Goal: Task Accomplishment & Management: Complete application form

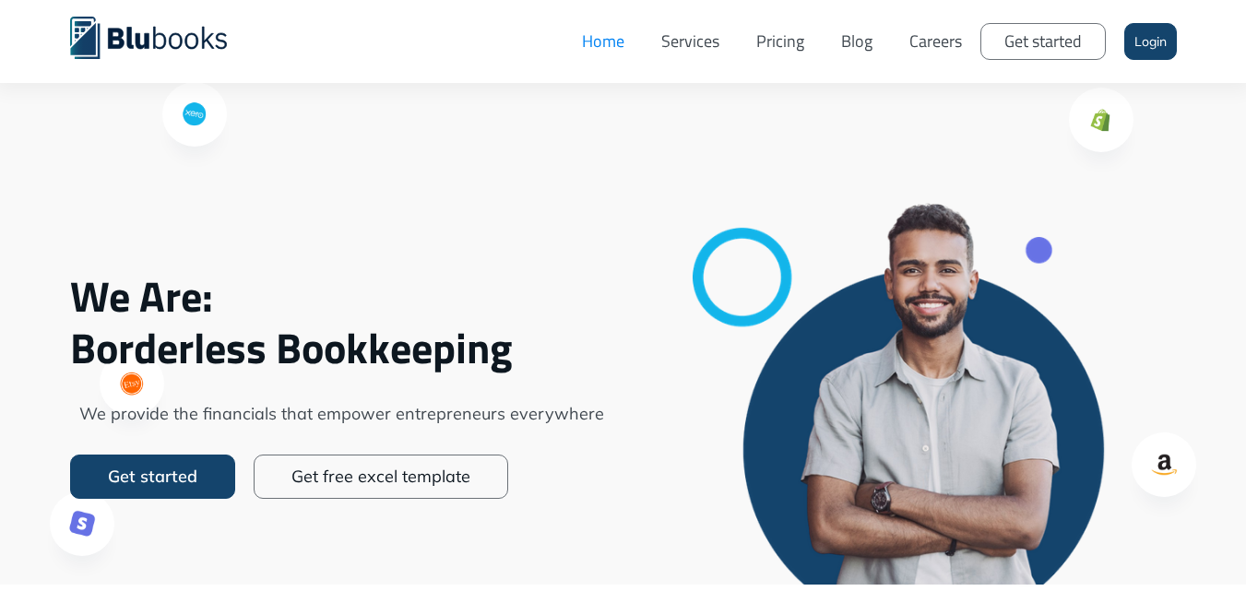
click at [670, 50] on link "Services" at bounding box center [690, 41] width 95 height 55
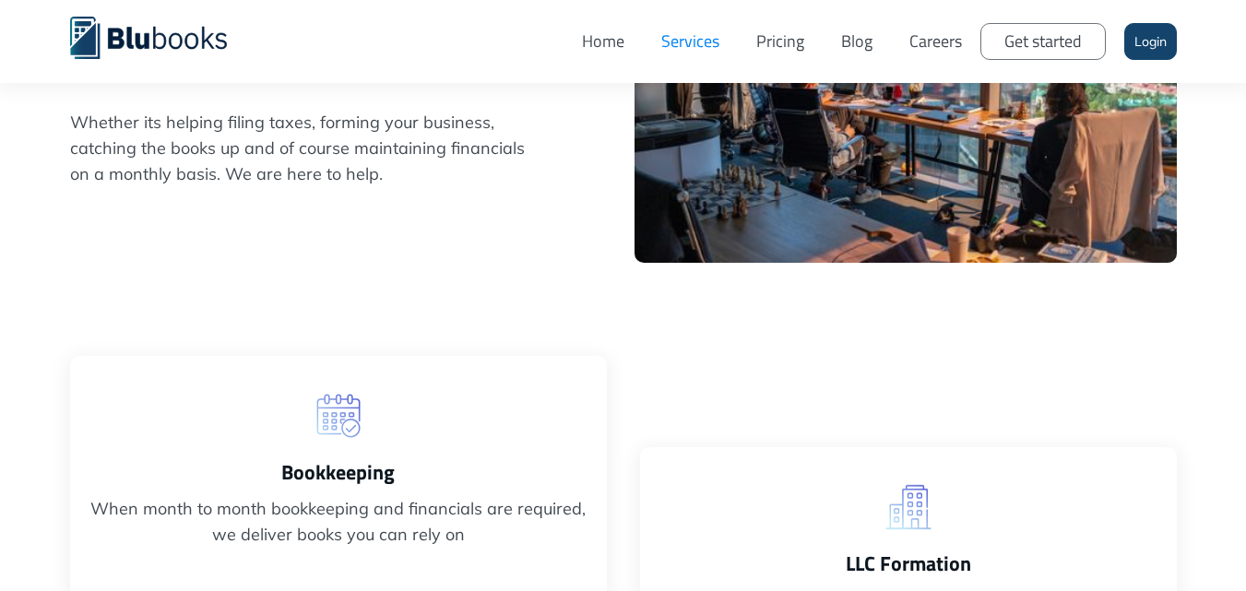
scroll to position [738, 0]
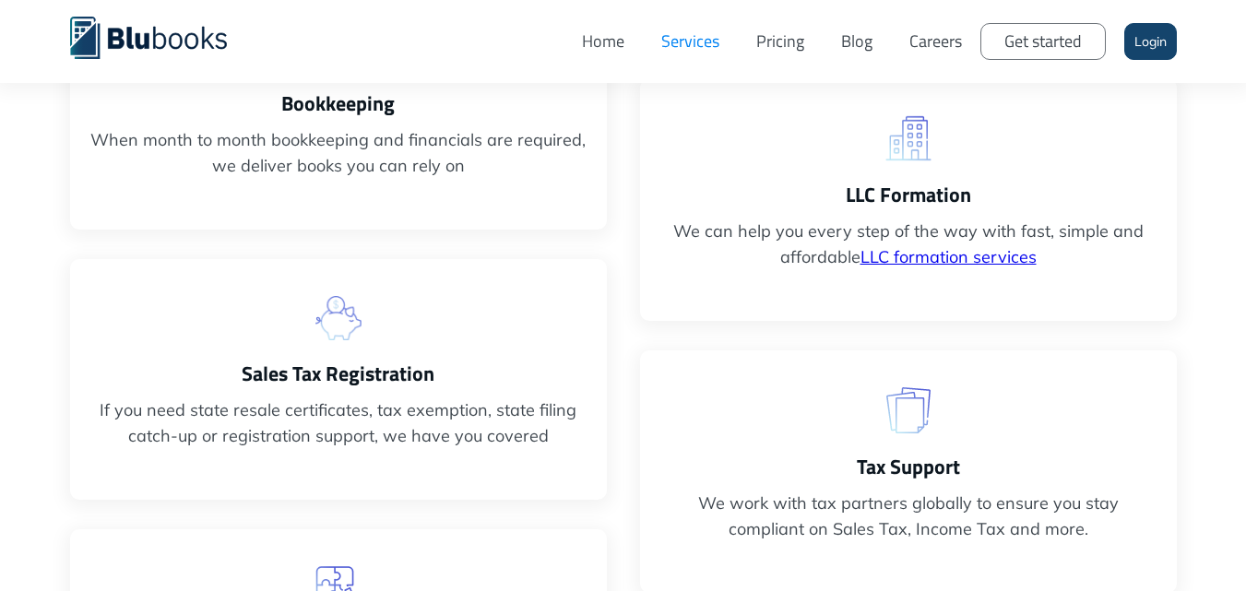
click at [1065, 47] on link "Get started" at bounding box center [1042, 41] width 125 height 37
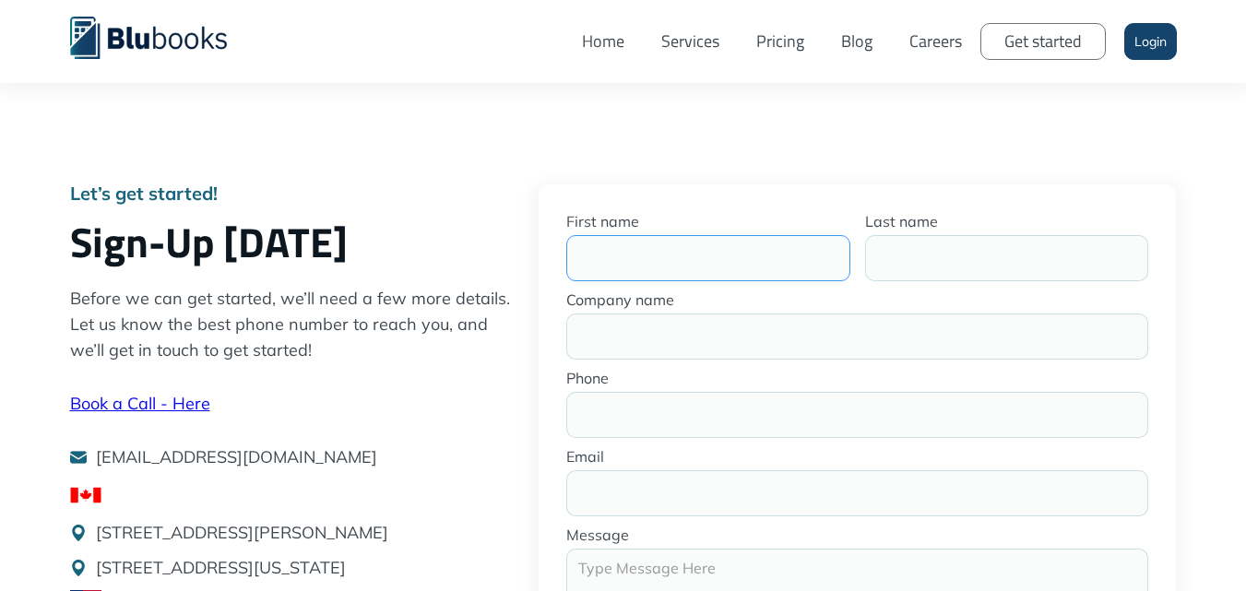
click at [628, 278] on input "First name" at bounding box center [708, 258] width 284 height 46
type input "Angela"
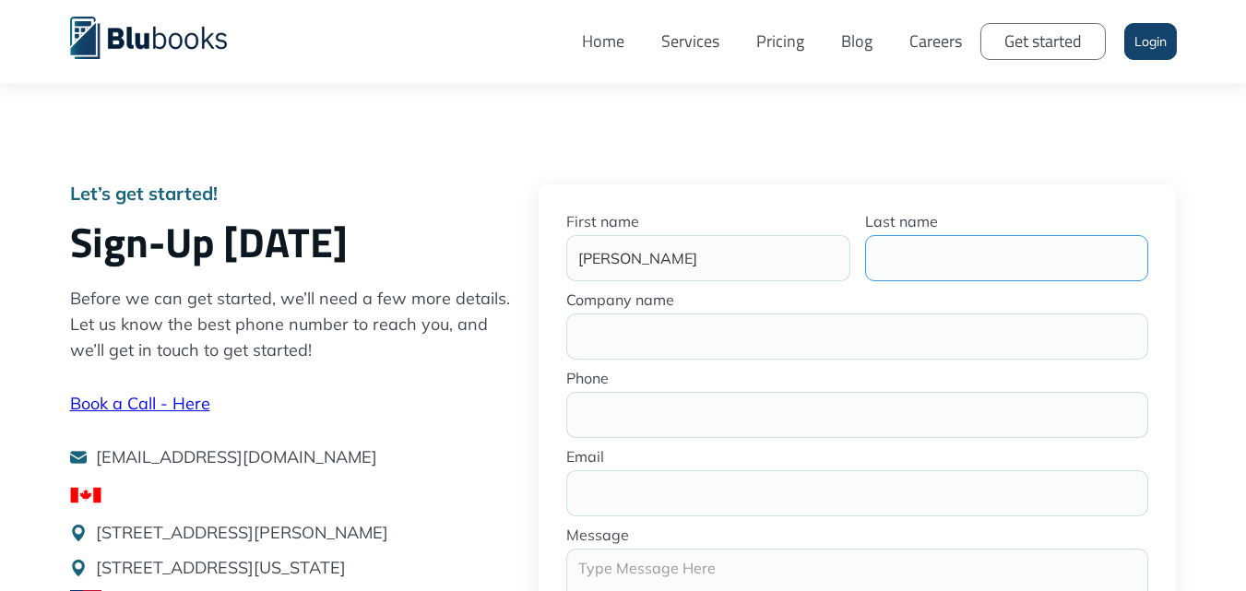
type input "Jones"
type input "percepcon"
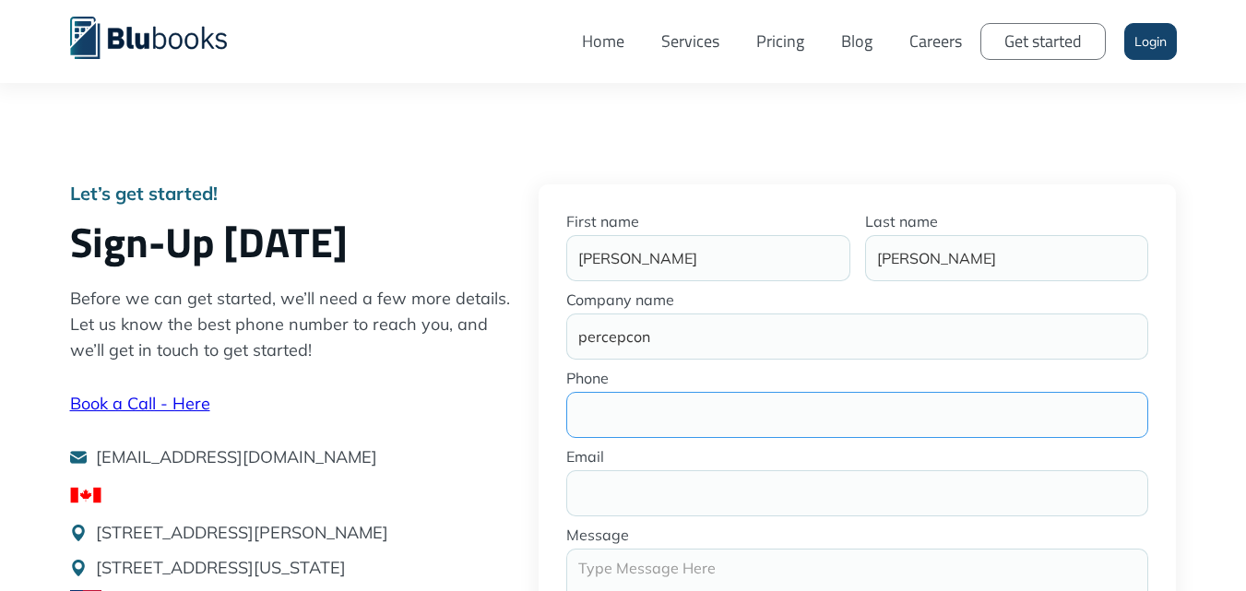
type input "8008081117"
type input "angela.jones@percepcon.com"
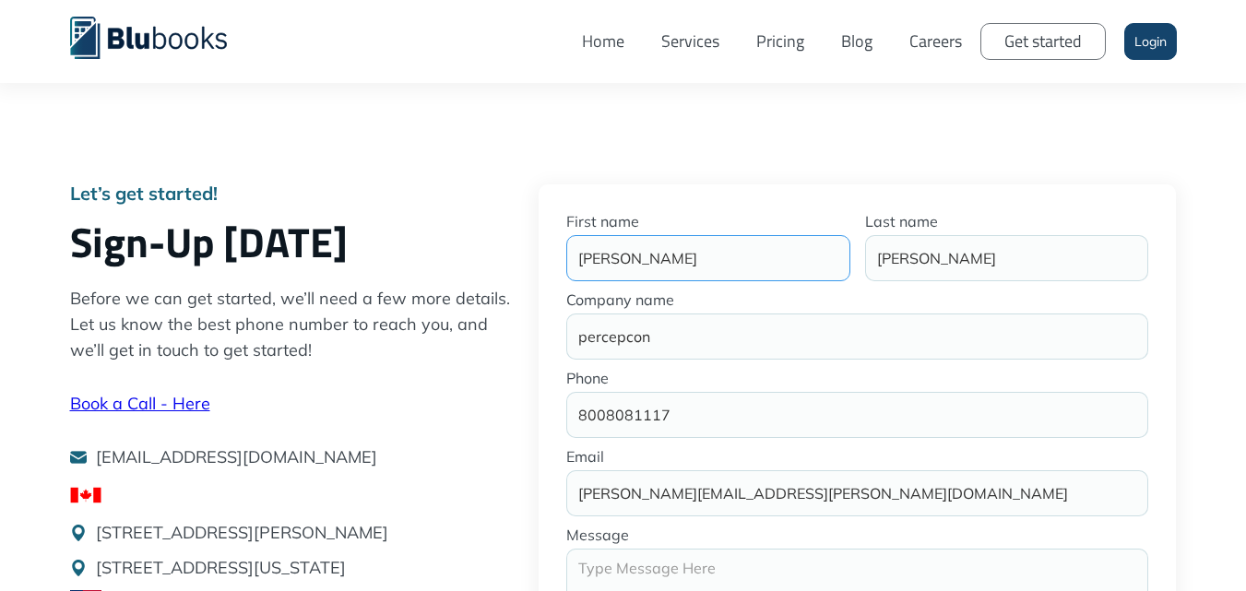
scroll to position [277, 0]
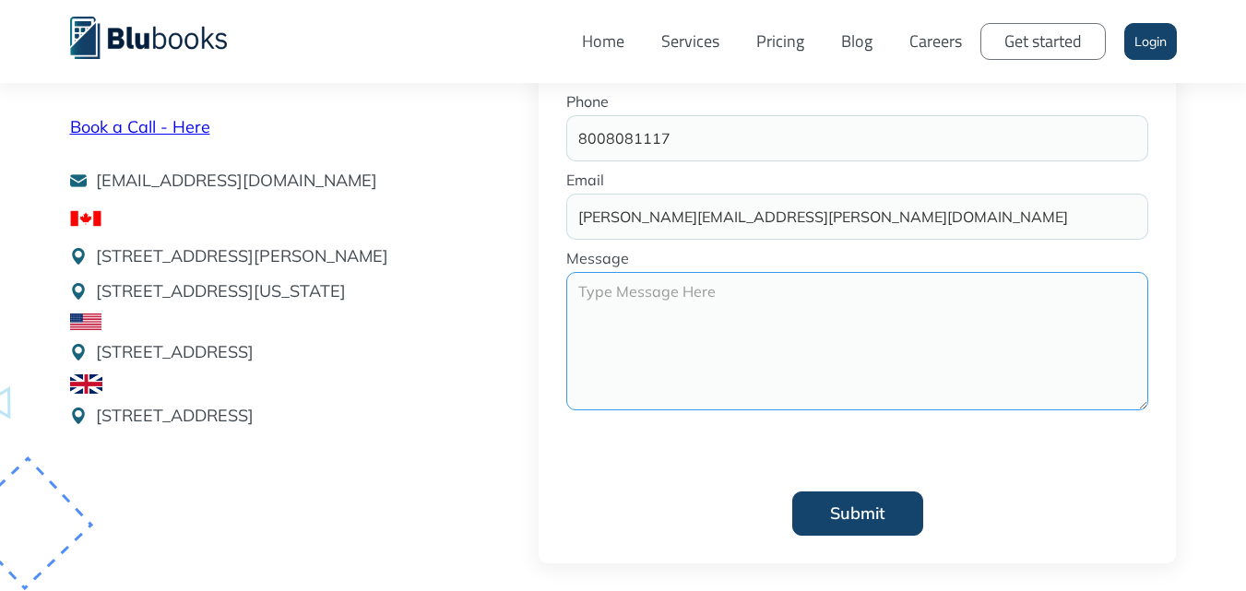
click at [622, 290] on textarea "Get started" at bounding box center [857, 341] width 583 height 138
paste textarea "Hi, Would you be interested in the updated contact list of CPAs, Accounting and…"
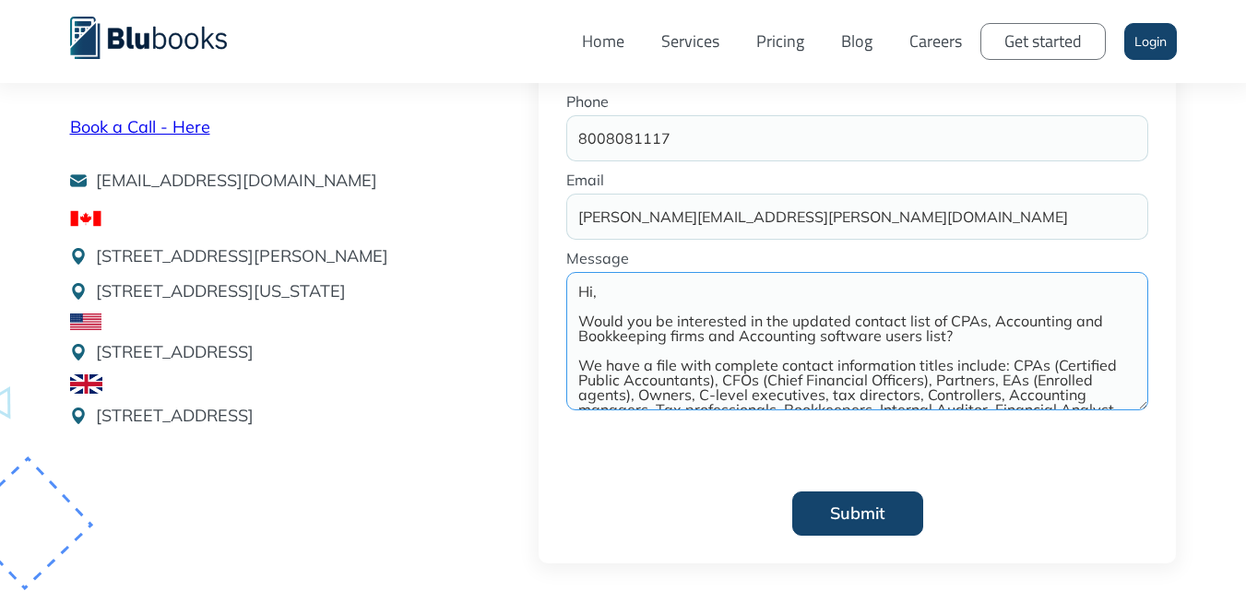
scroll to position [186, 0]
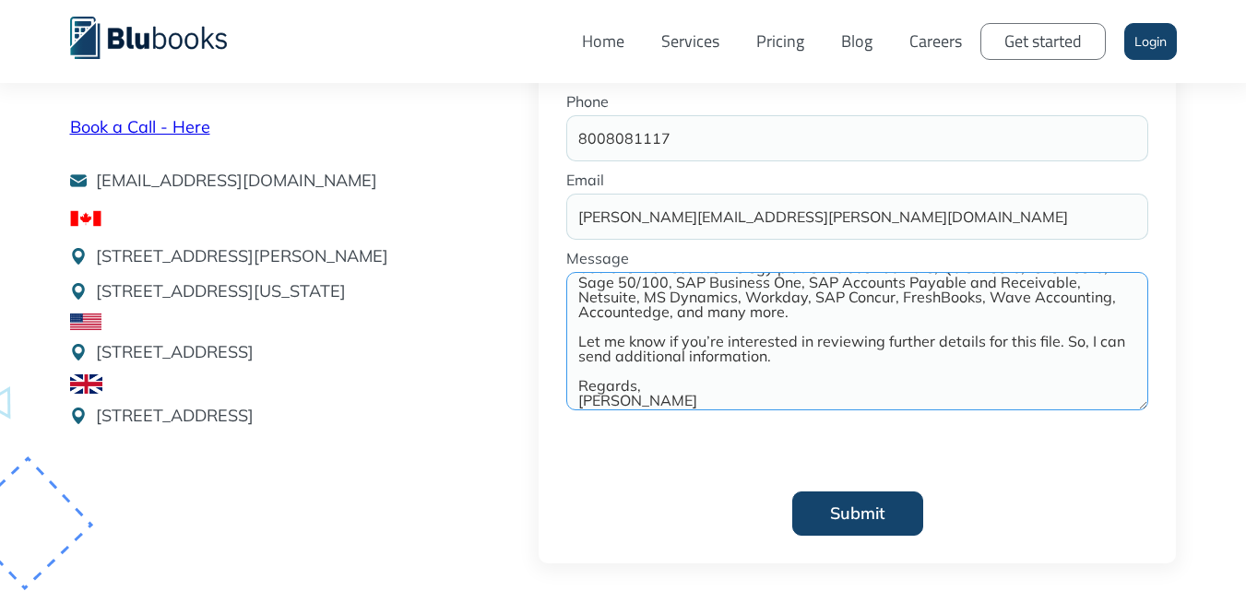
type textarea "Hi, Would you be interested in the updated contact list of CPAs, Accounting and…"
click at [833, 499] on input "Submit" at bounding box center [857, 514] width 131 height 44
type input "Please wait..."
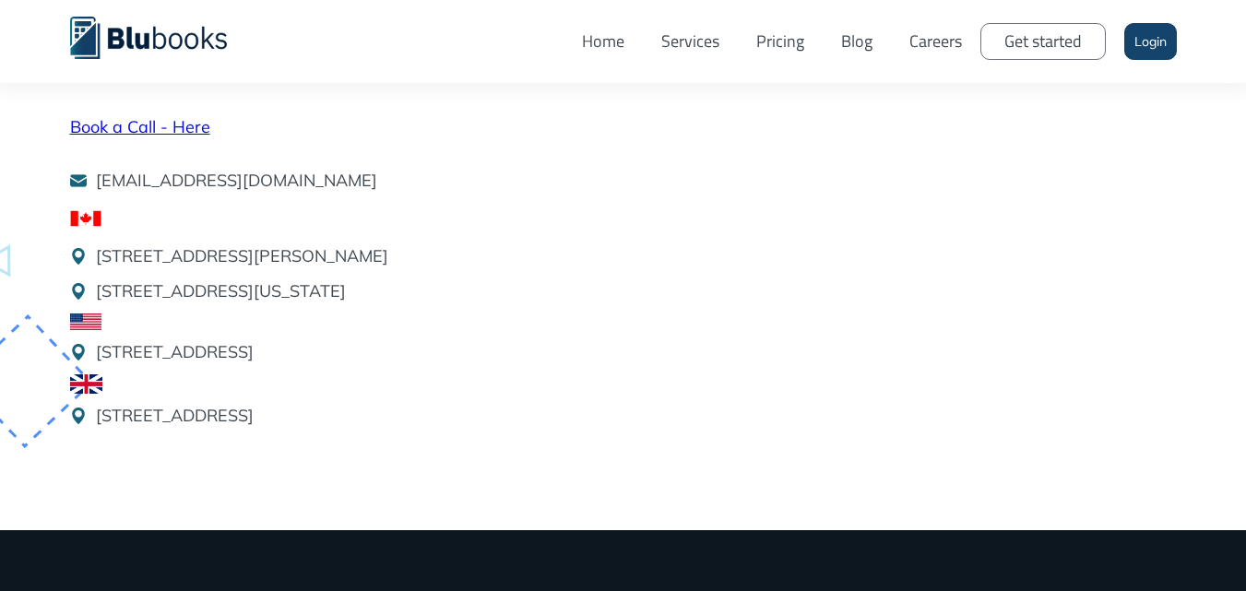
scroll to position [135, 0]
